Goal: Transaction & Acquisition: Purchase product/service

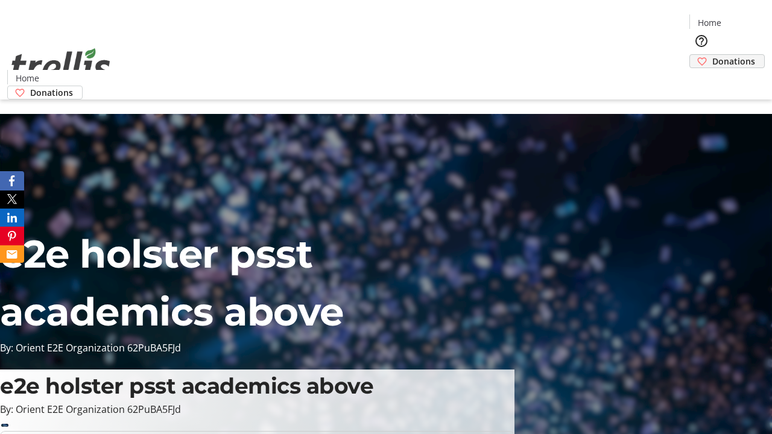
click at [712, 55] on span "Donations" at bounding box center [733, 61] width 43 height 13
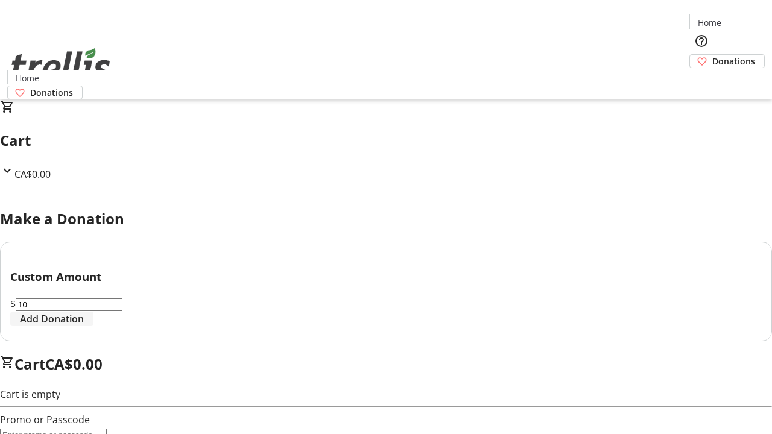
click at [84, 326] on span "Add Donation" at bounding box center [52, 319] width 64 height 14
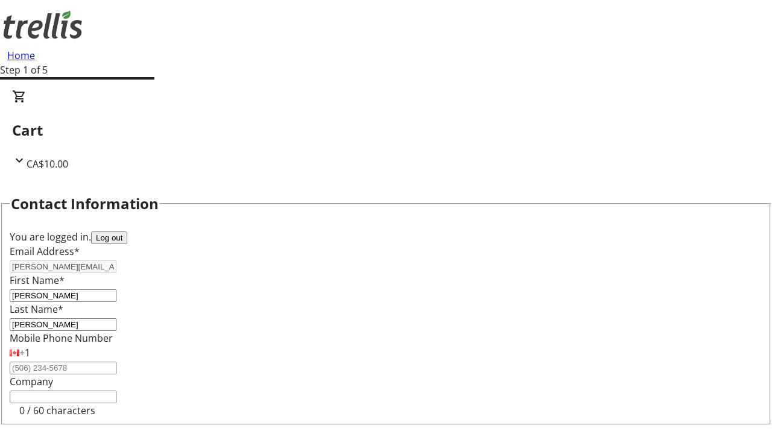
select select "CA"
type input "[STREET_ADDRESS][PERSON_NAME]"
type input "Kelowna"
